Goal: Task Accomplishment & Management: Manage account settings

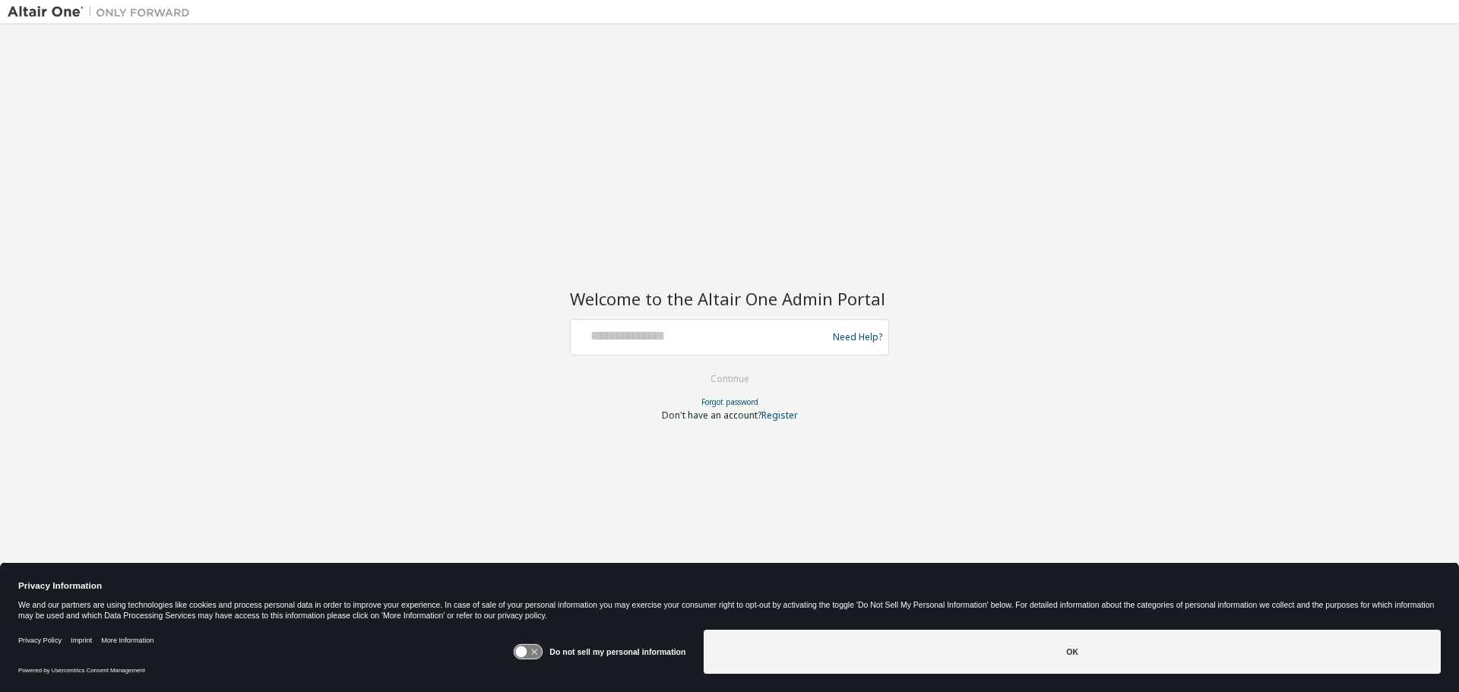
click at [719, 346] on div at bounding box center [701, 337] width 248 height 29
drag, startPoint x: 625, startPoint y: 316, endPoint x: 627, endPoint y: 326, distance: 10.0
click at [626, 319] on div "Welcome to the Altair One Admin Portal Need Help? Please make sure that you pro…" at bounding box center [729, 345] width 319 height 150
click at [627, 326] on input "text" at bounding box center [701, 334] width 248 height 22
type input "**********"
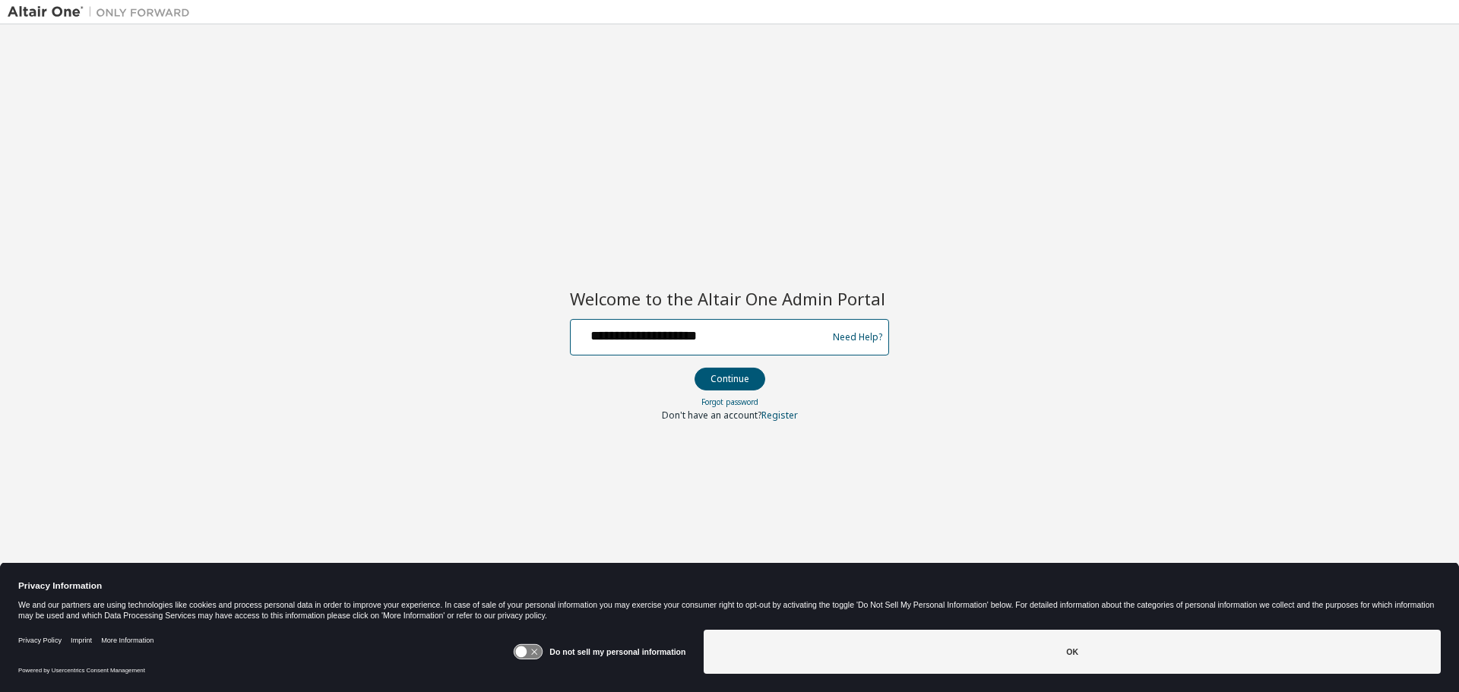
click at [694, 368] on button "Continue" at bounding box center [729, 379] width 71 height 23
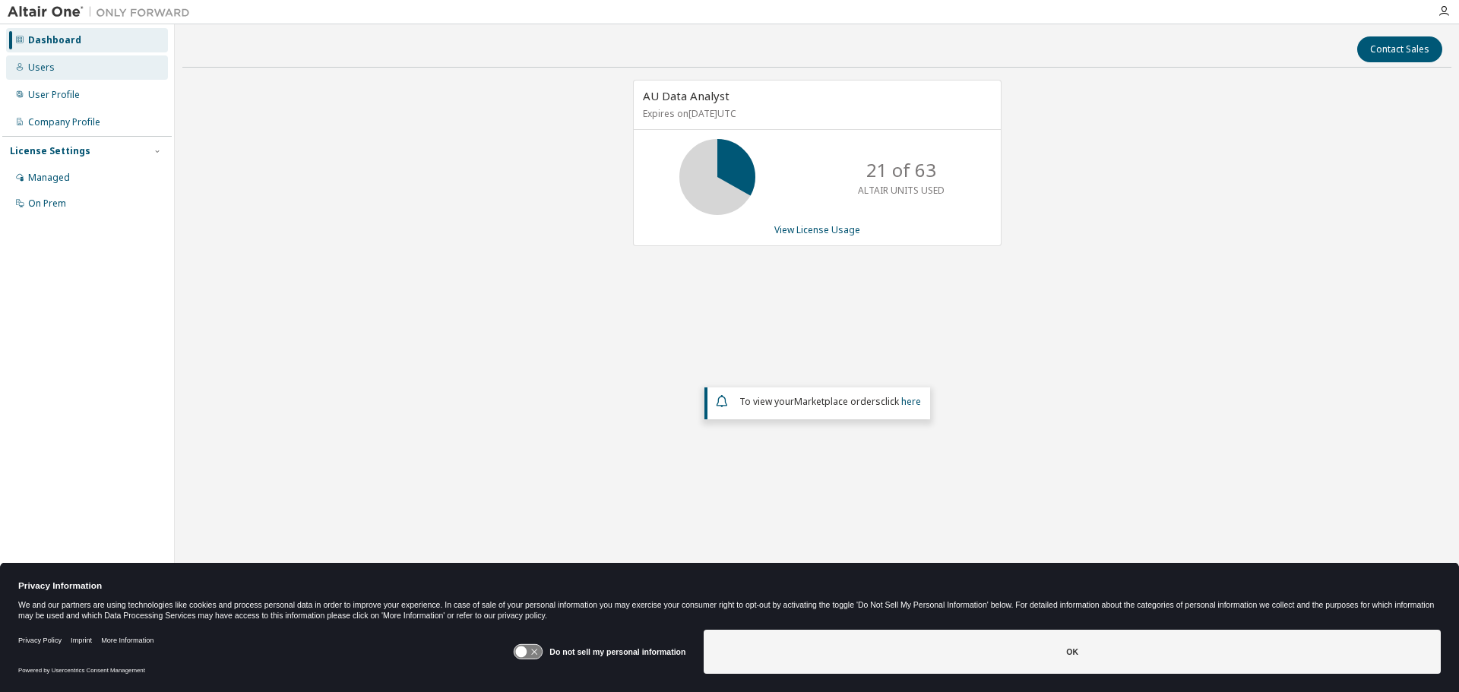
click at [72, 73] on div "Users" at bounding box center [87, 67] width 162 height 24
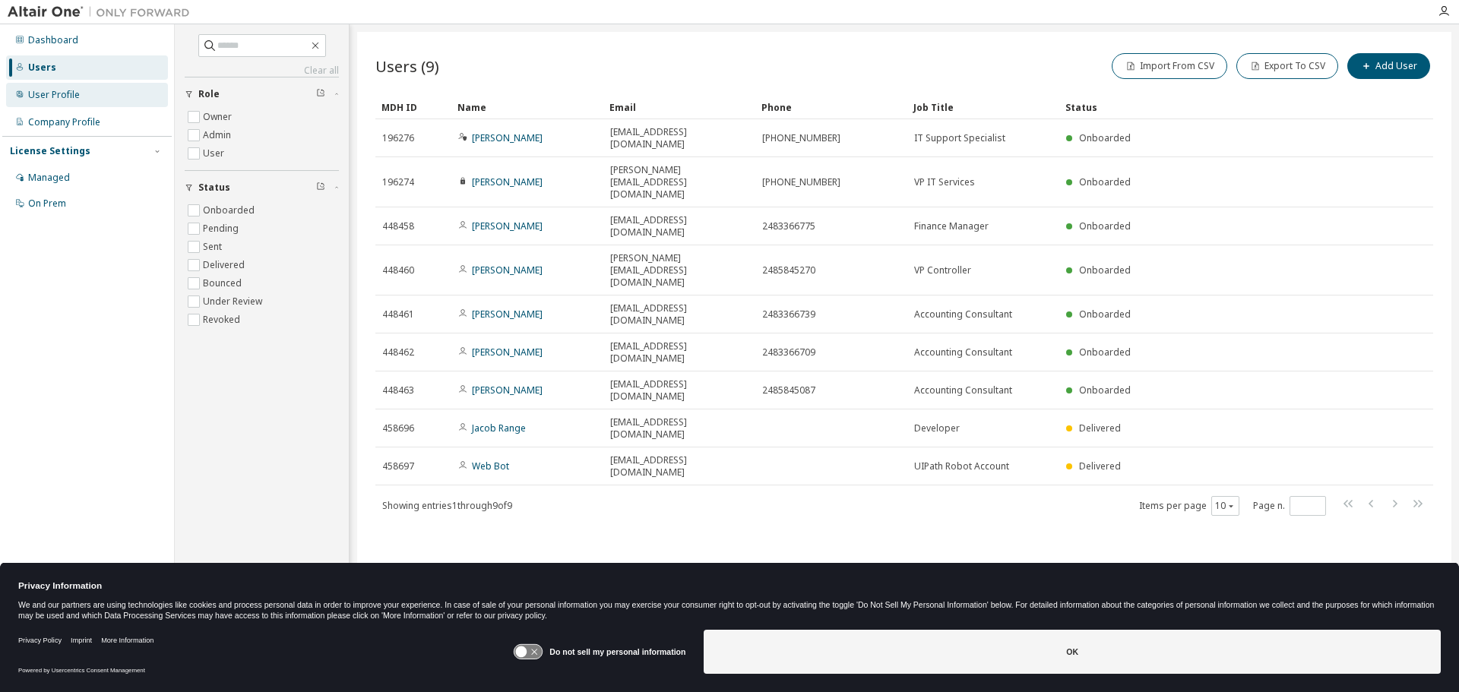
click at [71, 90] on div "User Profile" at bounding box center [54, 95] width 52 height 12
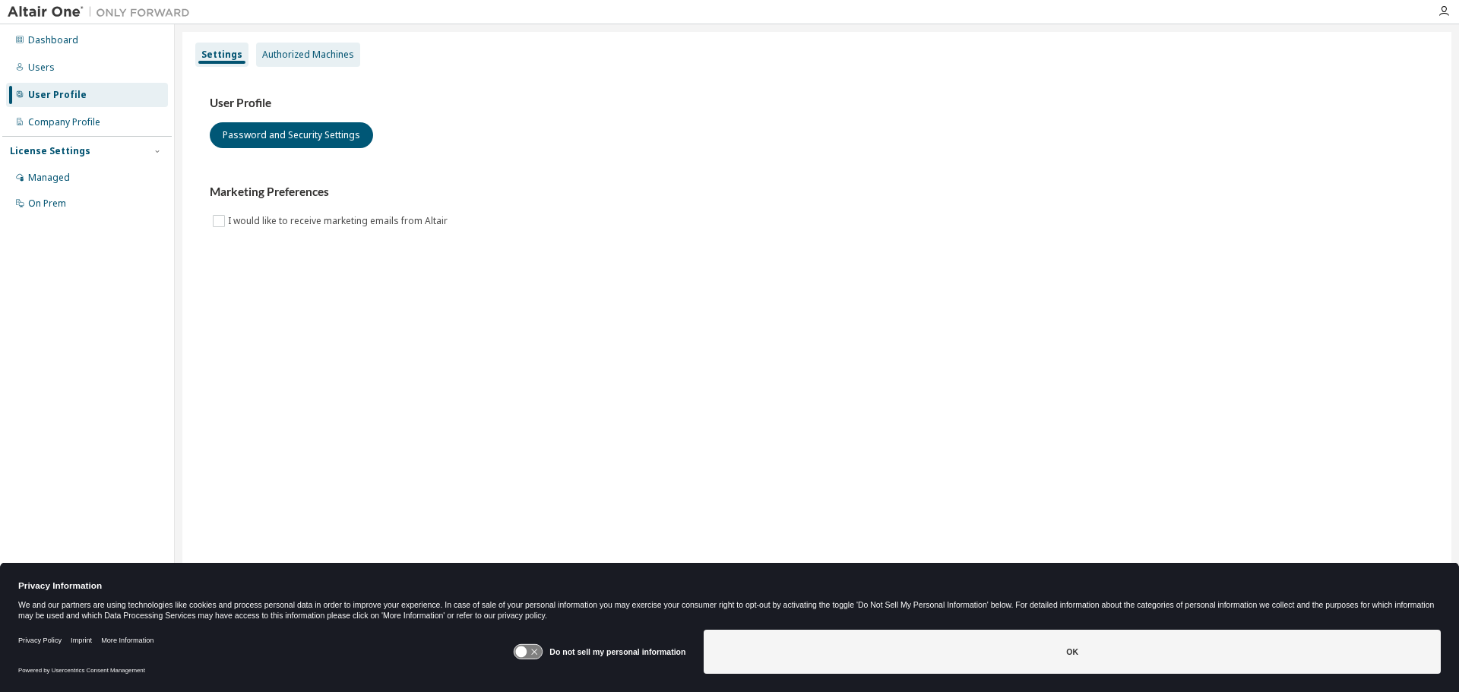
click at [295, 60] on div "Authorized Machines" at bounding box center [308, 55] width 92 height 12
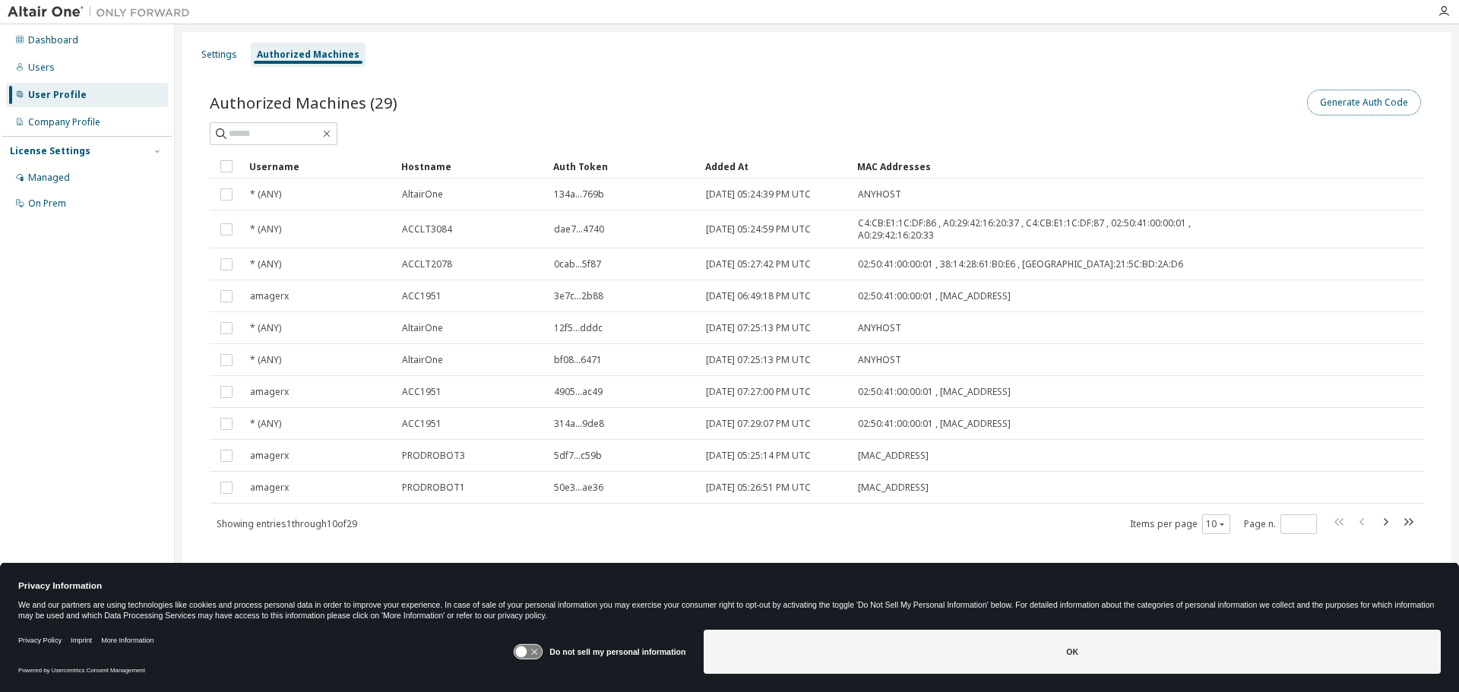
click at [1328, 107] on button "Generate Auth Code" at bounding box center [1364, 103] width 114 height 26
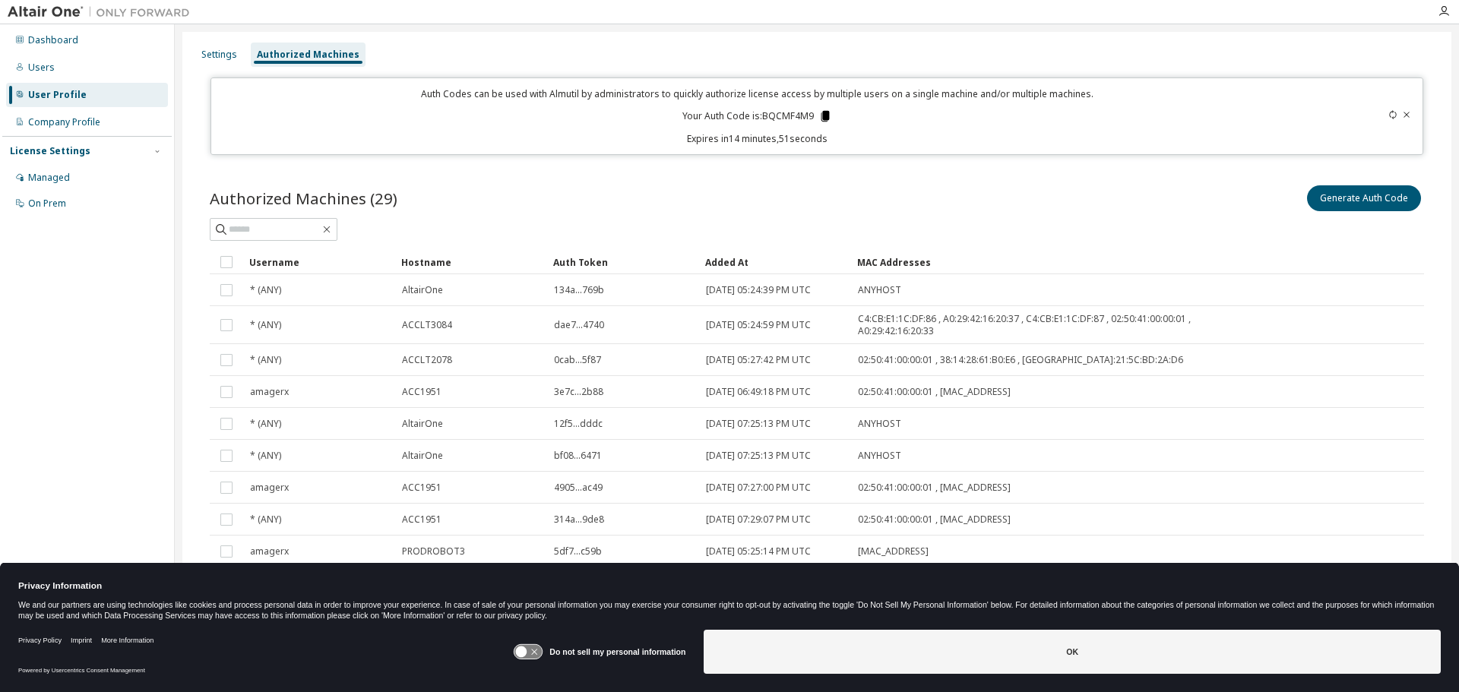
click at [821, 120] on icon at bounding box center [825, 116] width 14 height 14
click at [966, 167] on div "Authorized Machines (29) Generate Auth Code Clear Load Save Save As Field Opera…" at bounding box center [816, 417] width 1251 height 506
